Goal: Information Seeking & Learning: Find specific fact

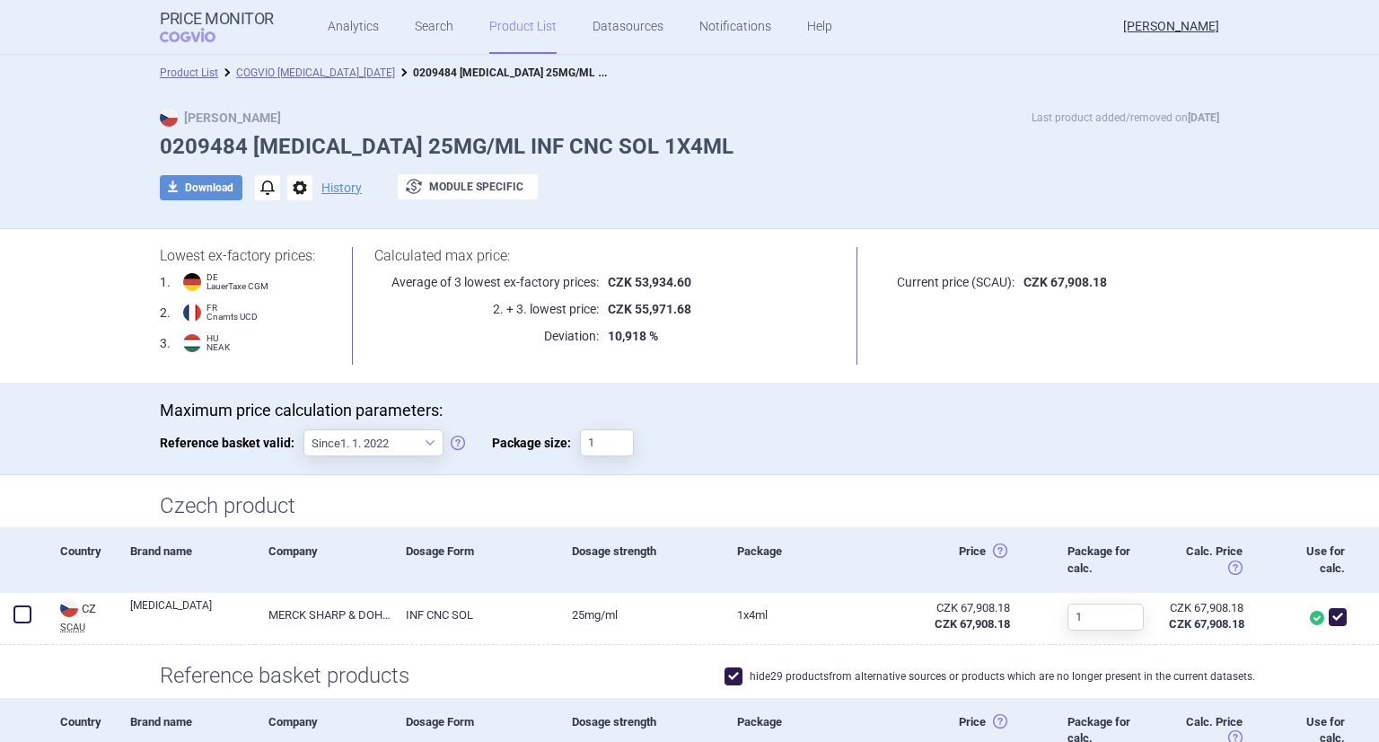
scroll to position [75, 0]
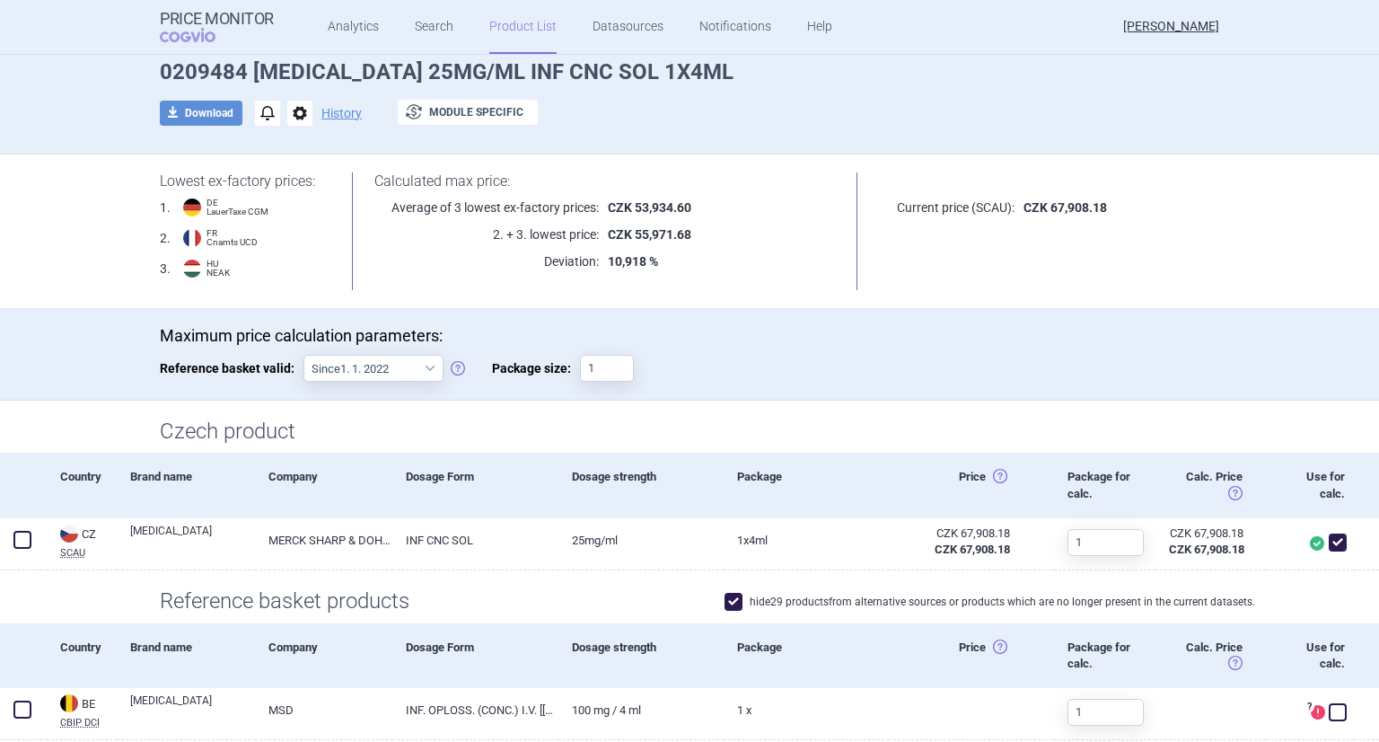
click at [599, 214] on p "CZK 53,934.60" at bounding box center [717, 207] width 237 height 18
click at [632, 264] on strong "10,918 %" at bounding box center [633, 261] width 50 height 14
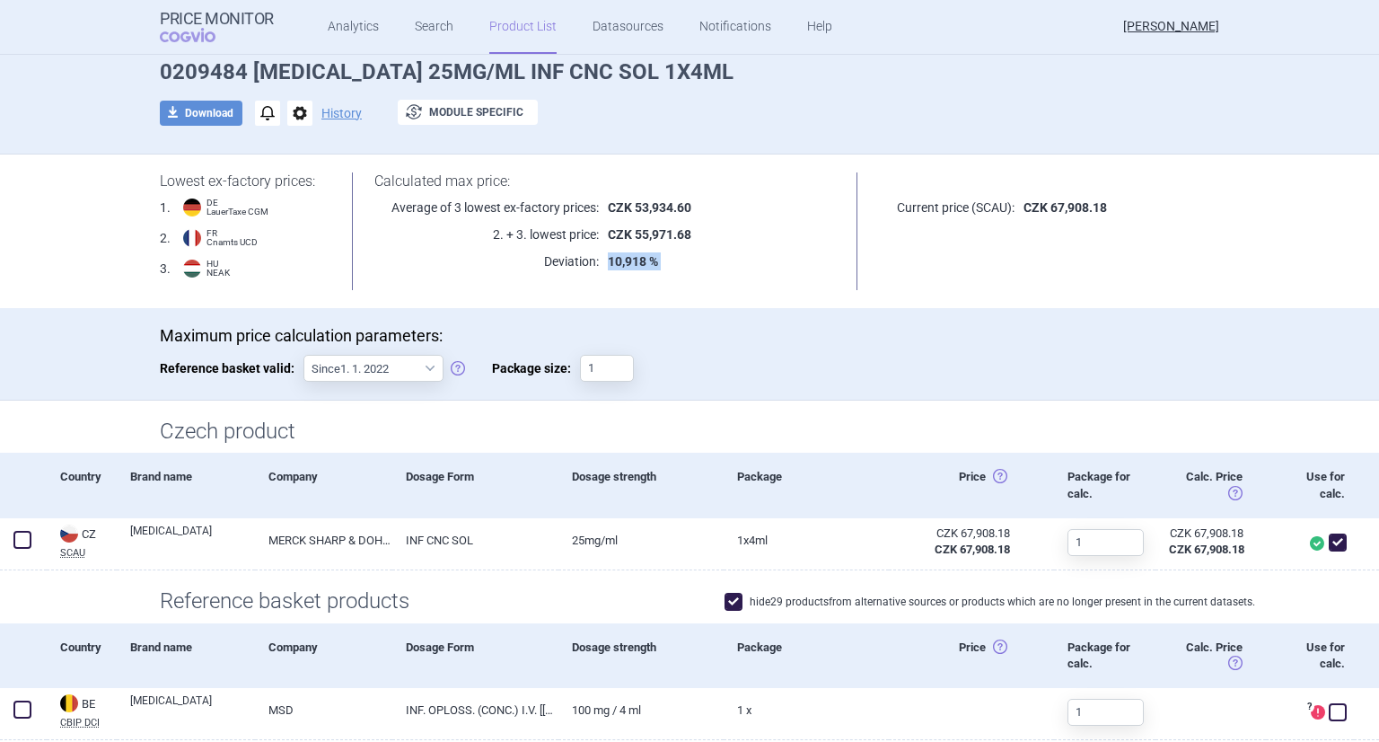
click at [632, 264] on strong "10,918 %" at bounding box center [633, 261] width 50 height 14
click at [657, 233] on strong "CZK 55,971.68" at bounding box center [650, 234] width 84 height 14
click at [522, 233] on p "2. + 3. lowest price:" at bounding box center [486, 234] width 224 height 18
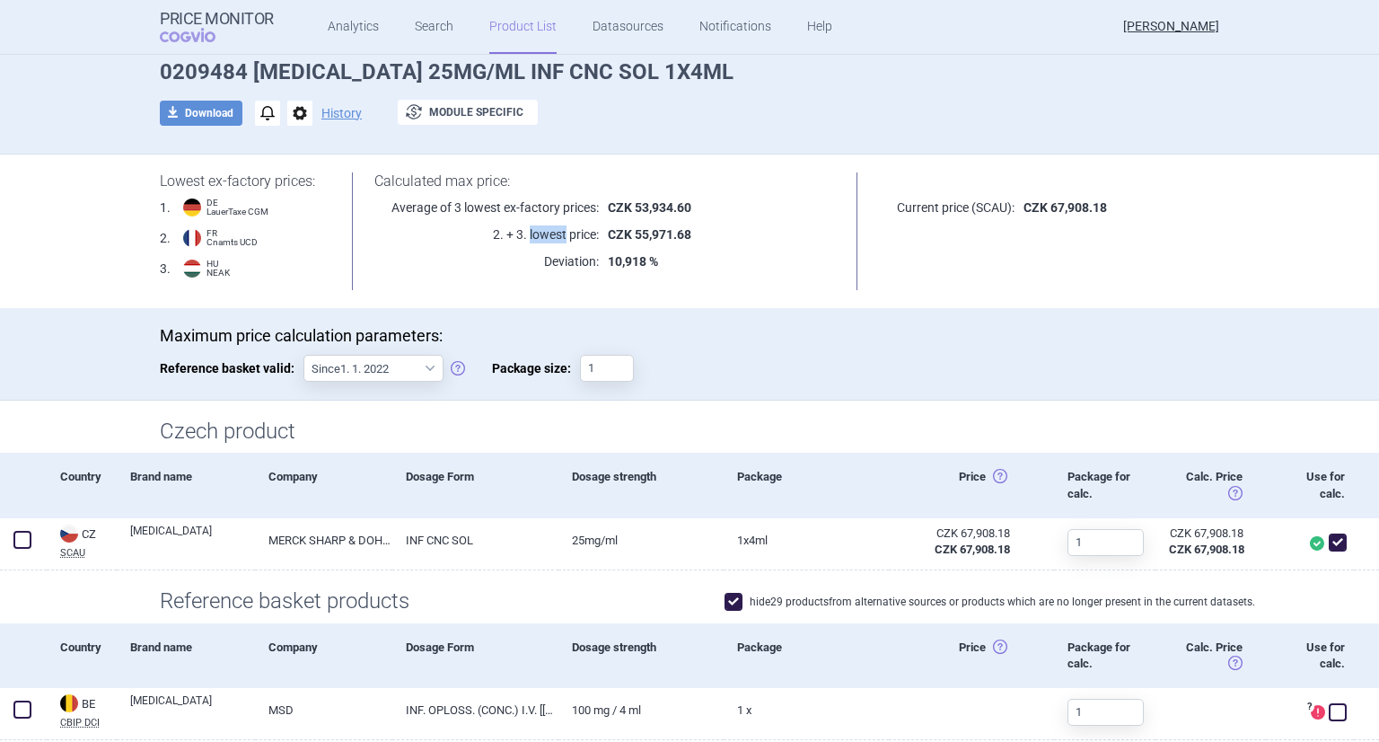
click at [522, 233] on p "2. + 3. lowest price:" at bounding box center [486, 234] width 224 height 18
drag, startPoint x: 522, startPoint y: 233, endPoint x: 564, endPoint y: 238, distance: 42.5
click at [564, 238] on p "2. + 3. lowest price:" at bounding box center [486, 234] width 224 height 18
